Goal: Information Seeking & Learning: Learn about a topic

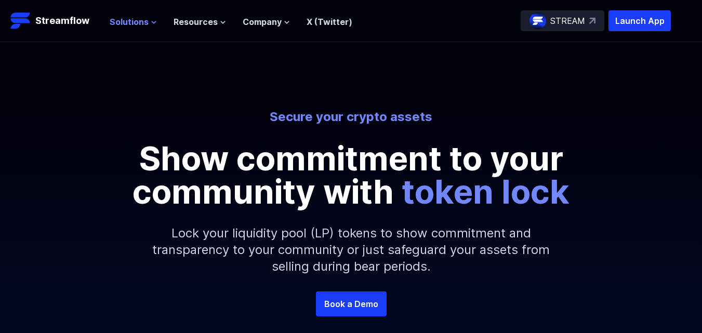
click at [148, 24] on button "Solutions" at bounding box center [133, 22] width 47 height 12
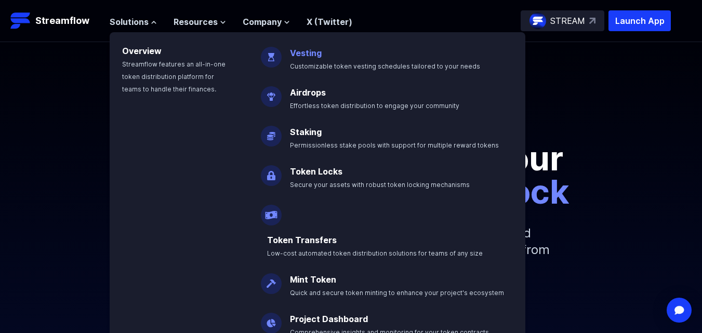
click at [352, 59] on p "Vesting Customizable token vesting schedules tailored to your needs" at bounding box center [392, 54] width 217 height 33
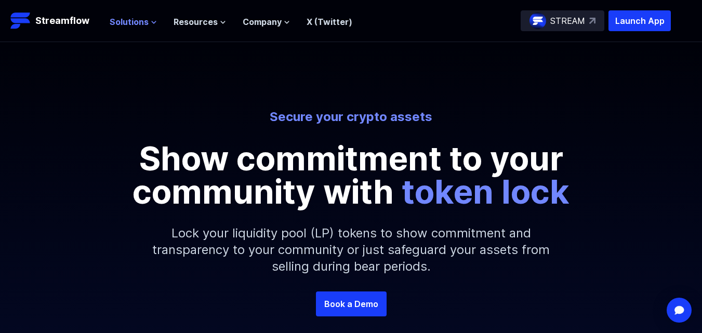
click at [152, 23] on icon at bounding box center [154, 22] width 4 height 2
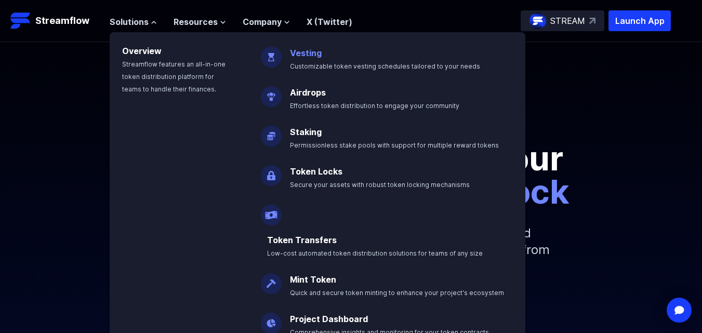
click at [312, 52] on link "Vesting" at bounding box center [306, 53] width 32 height 10
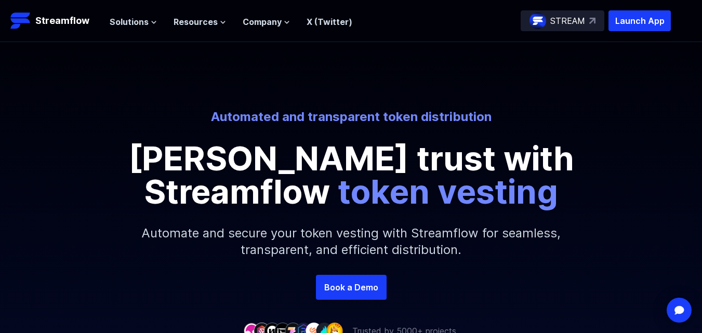
click at [587, 16] on div "STREAM" at bounding box center [563, 20] width 84 height 21
